Goal: Task Accomplishment & Management: Use online tool/utility

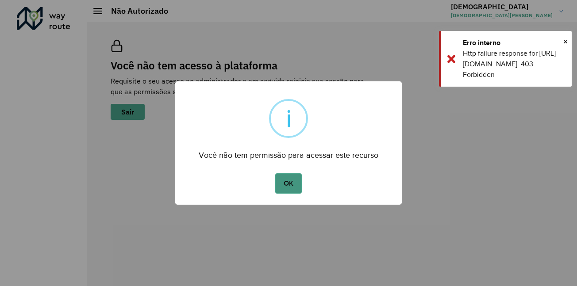
click at [295, 192] on button "OK" at bounding box center [288, 183] width 26 height 20
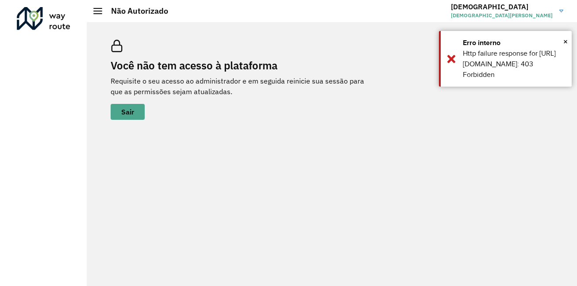
click at [295, 192] on div "Você não tem acesso à plataforma Requisite o seu acesso ao administrador e em s…" at bounding box center [332, 154] width 490 height 264
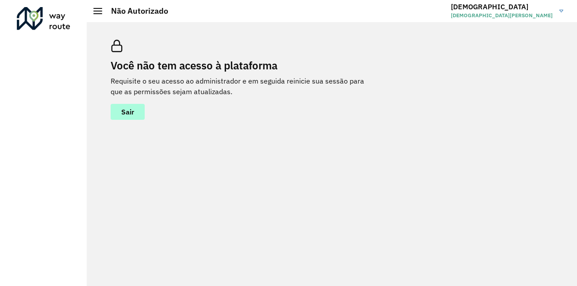
click at [124, 115] on span "Sair" at bounding box center [127, 111] width 13 height 7
